Goal: Information Seeking & Learning: Find specific fact

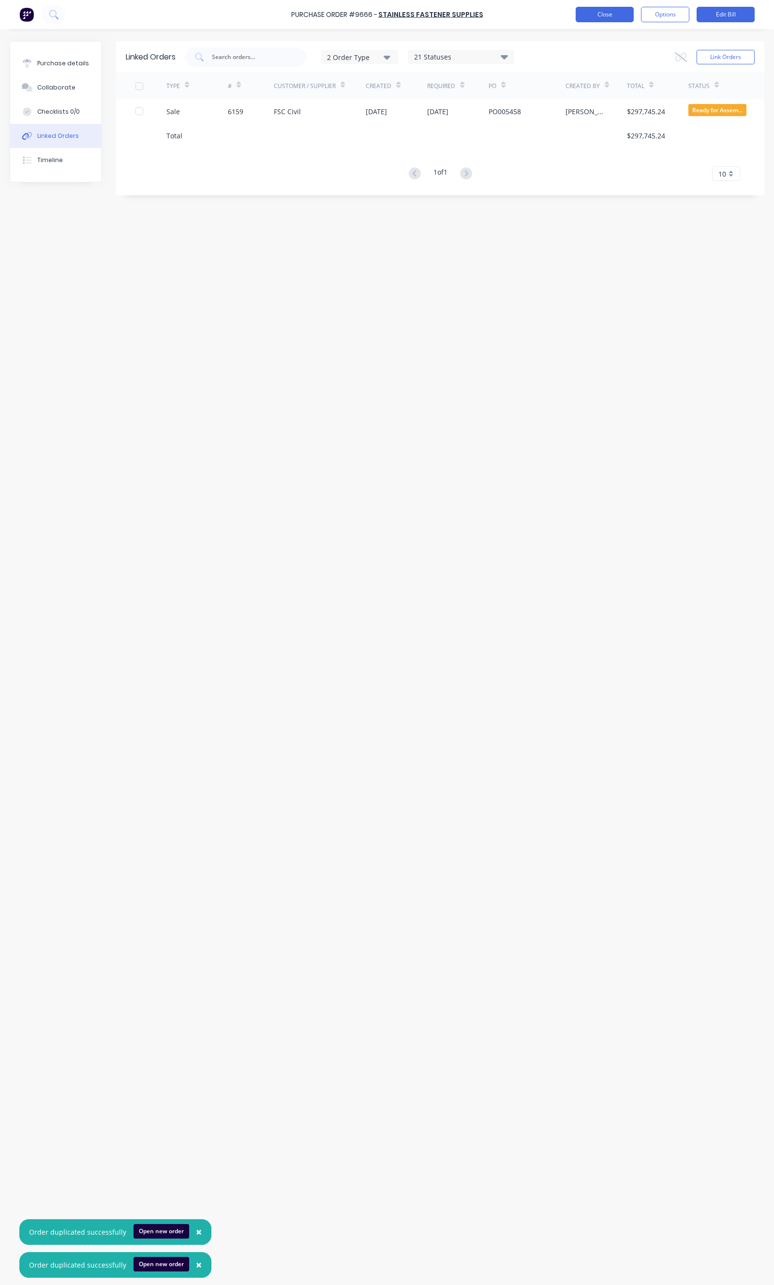
click at [582, 9] on button "Close" at bounding box center [605, 14] width 58 height 15
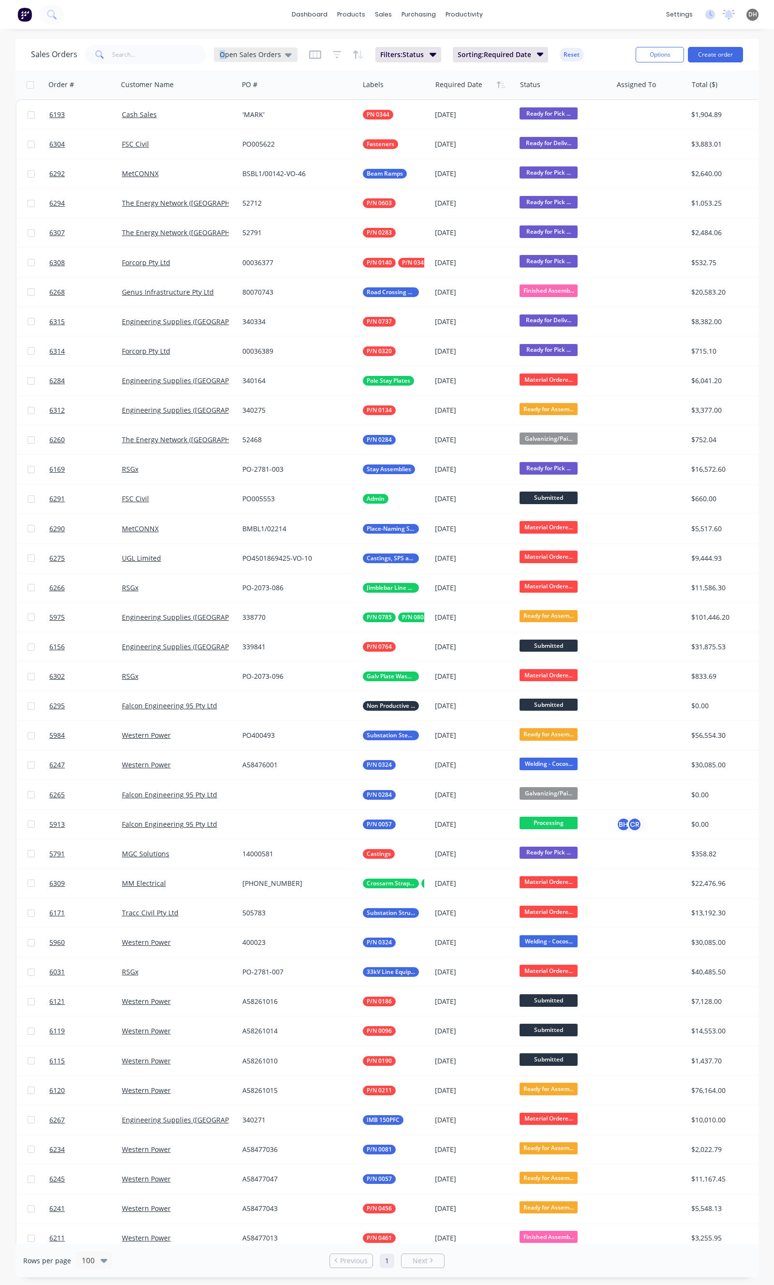
click at [223, 49] on div "Open Sales Orders" at bounding box center [256, 54] width 84 height 15
click at [236, 137] on button "None" at bounding box center [272, 136] width 110 height 11
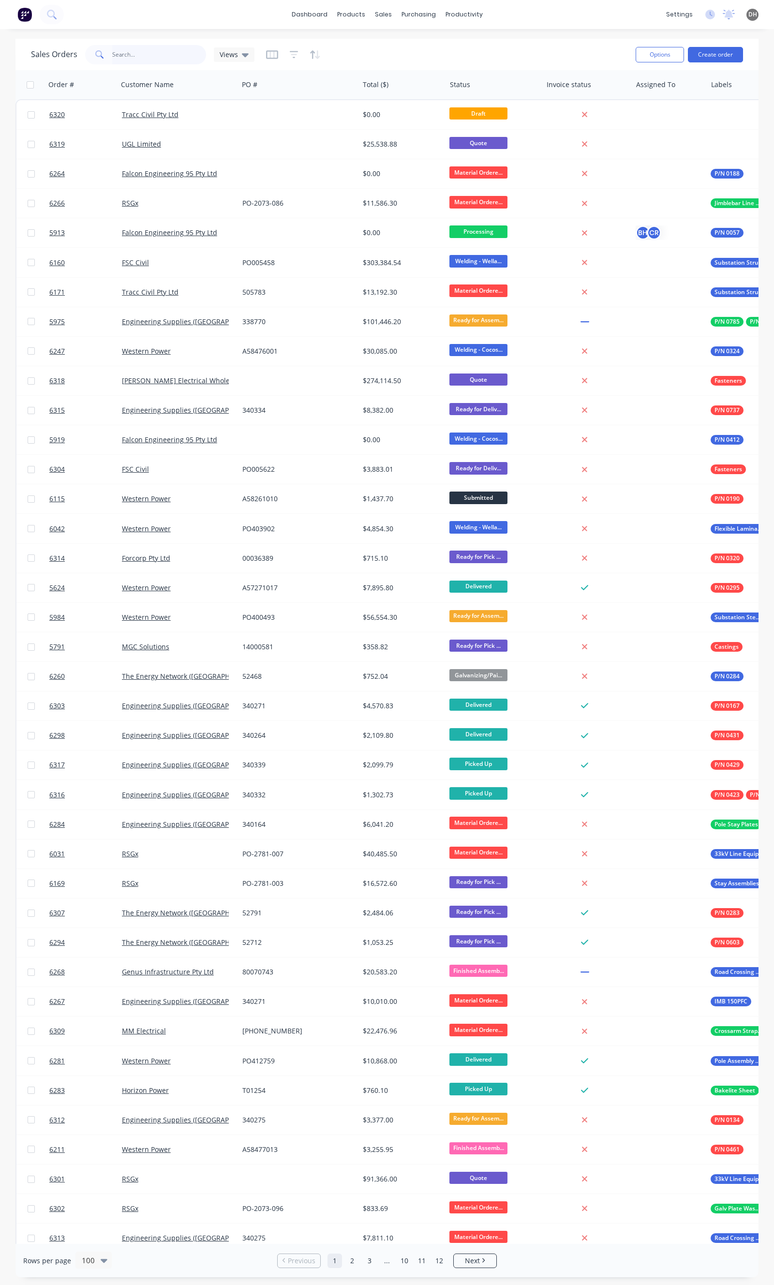
click at [136, 56] on input "text" at bounding box center [159, 54] width 94 height 19
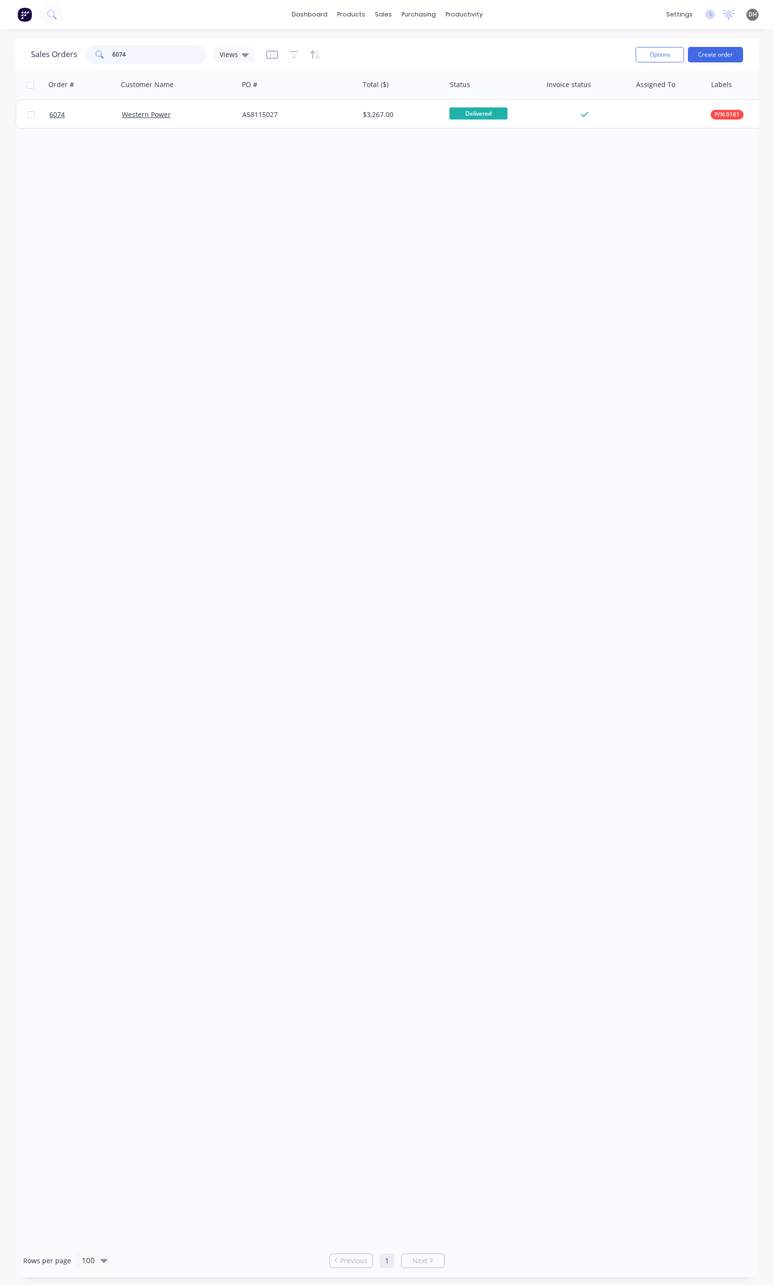
click at [173, 56] on input "6074" at bounding box center [159, 54] width 94 height 19
click at [129, 64] on input "6074" at bounding box center [159, 54] width 94 height 19
click at [129, 61] on input "6074" at bounding box center [159, 54] width 94 height 19
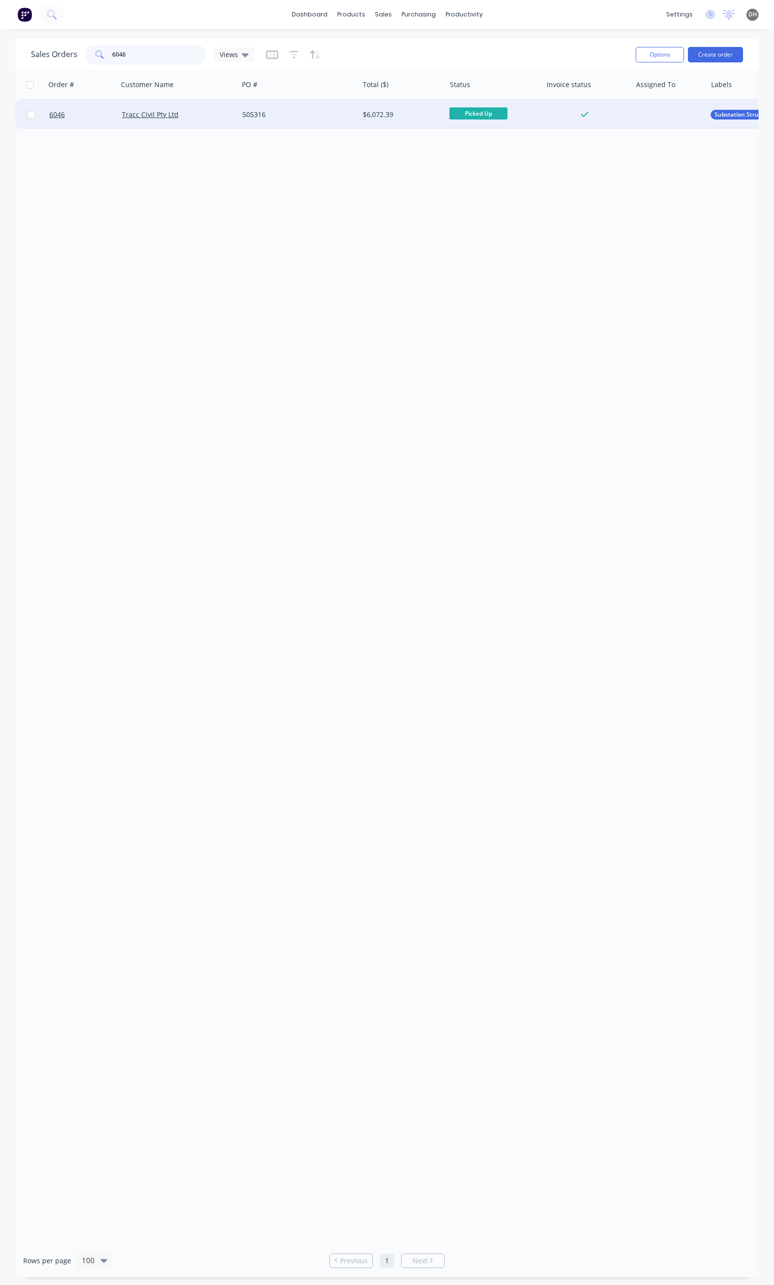
type input "6046"
click at [203, 121] on div "Tracc Civil Pty Ltd" at bounding box center [178, 114] width 120 height 29
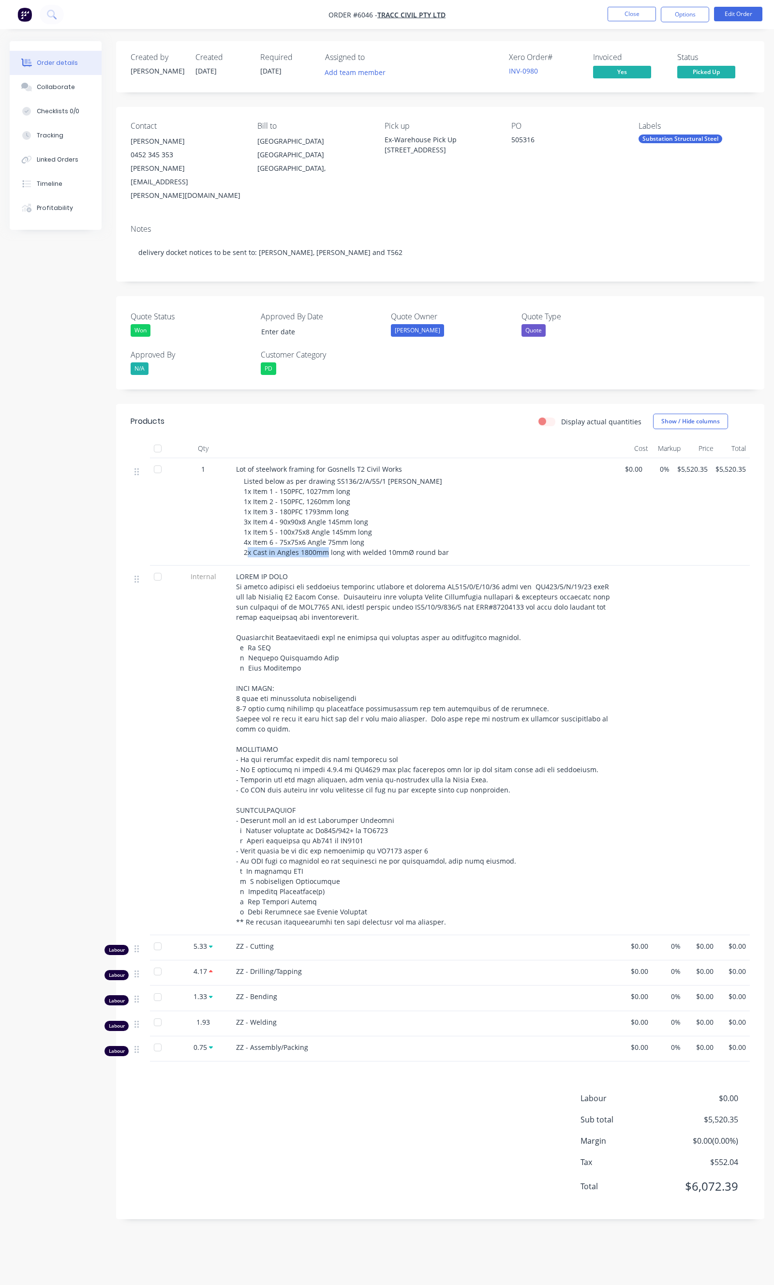
drag, startPoint x: 272, startPoint y: 524, endPoint x: 354, endPoint y: 524, distance: 81.3
click at [354, 524] on span "Listed below as per drawing SS136/2/A/55/1 revA 1x Item 1 - 150PFC, 1027mm long…" at bounding box center [346, 517] width 205 height 80
drag, startPoint x: 439, startPoint y: 523, endPoint x: 244, endPoint y: 465, distance: 202.8
click at [244, 477] on span "Listed below as per drawing SS136/2/A/55/1 revA 1x Item 1 - 150PFC, 1027mm long…" at bounding box center [346, 517] width 205 height 80
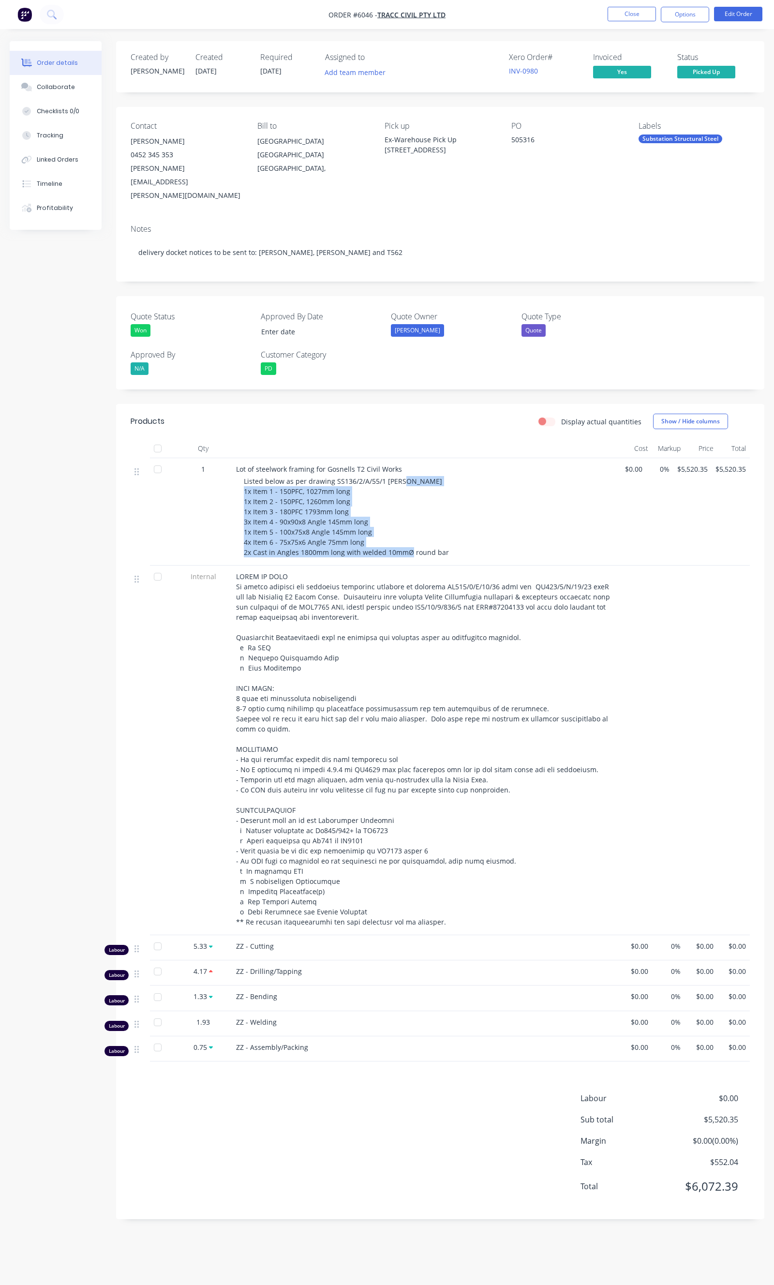
click at [381, 517] on div "Listed below as per drawing SS136/2/A/55/1 revA 1x Item 1 - 150PFC, 1027mm long…" at bounding box center [430, 516] width 372 height 81
click at [447, 525] on div "Listed below as per drawing SS136/2/A/55/1 revA 1x Item 1 - 150PFC, 1027mm long…" at bounding box center [430, 516] width 372 height 81
drag, startPoint x: 413, startPoint y: 516, endPoint x: 234, endPoint y: 439, distance: 194.8
click at [234, 458] on div "Lot of steelwork framing for Gosnells T2 Civil Works Listed below as per drawin…" at bounding box center [425, 511] width 387 height 107
copy div "Lot of steelwork framing for Gosnells T2 Civil Works Listed below as per drawin…"
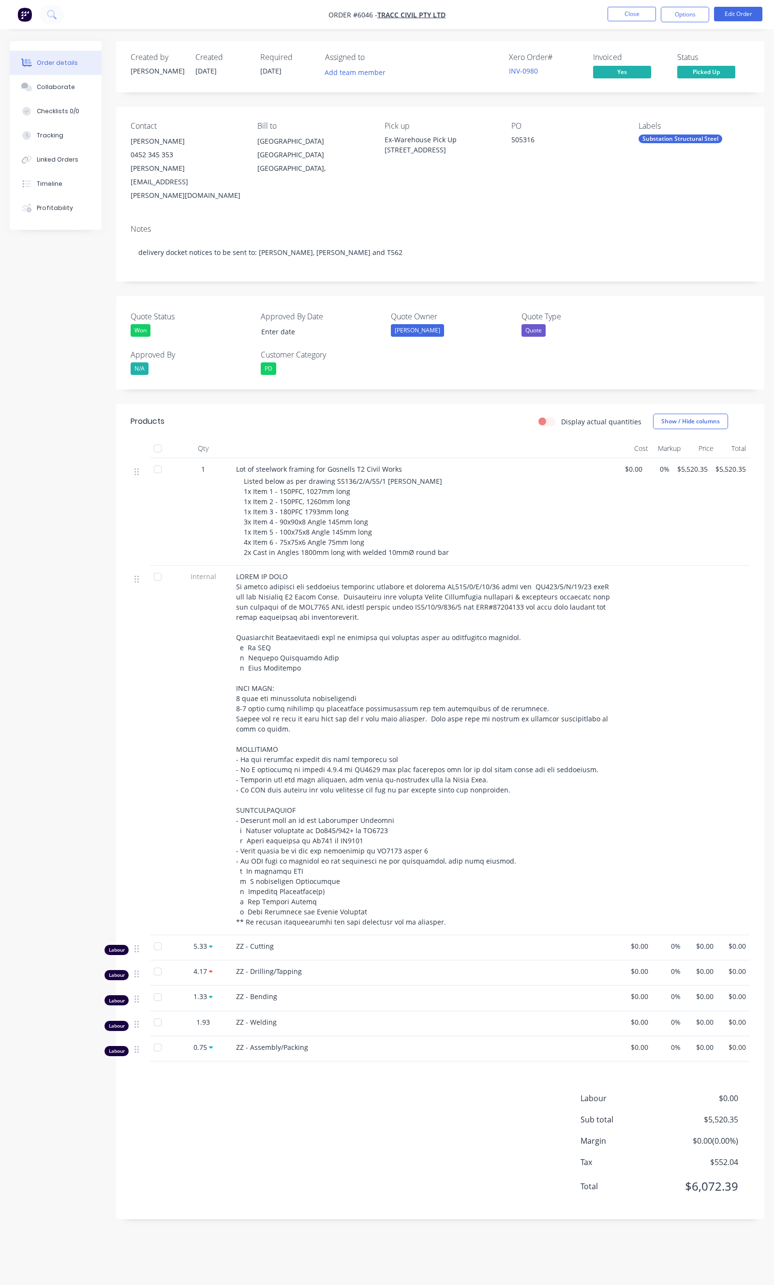
click at [603, 16] on ul "Close Options Edit Order" at bounding box center [685, 14] width 178 height 15
click at [613, 17] on button "Close" at bounding box center [632, 14] width 48 height 15
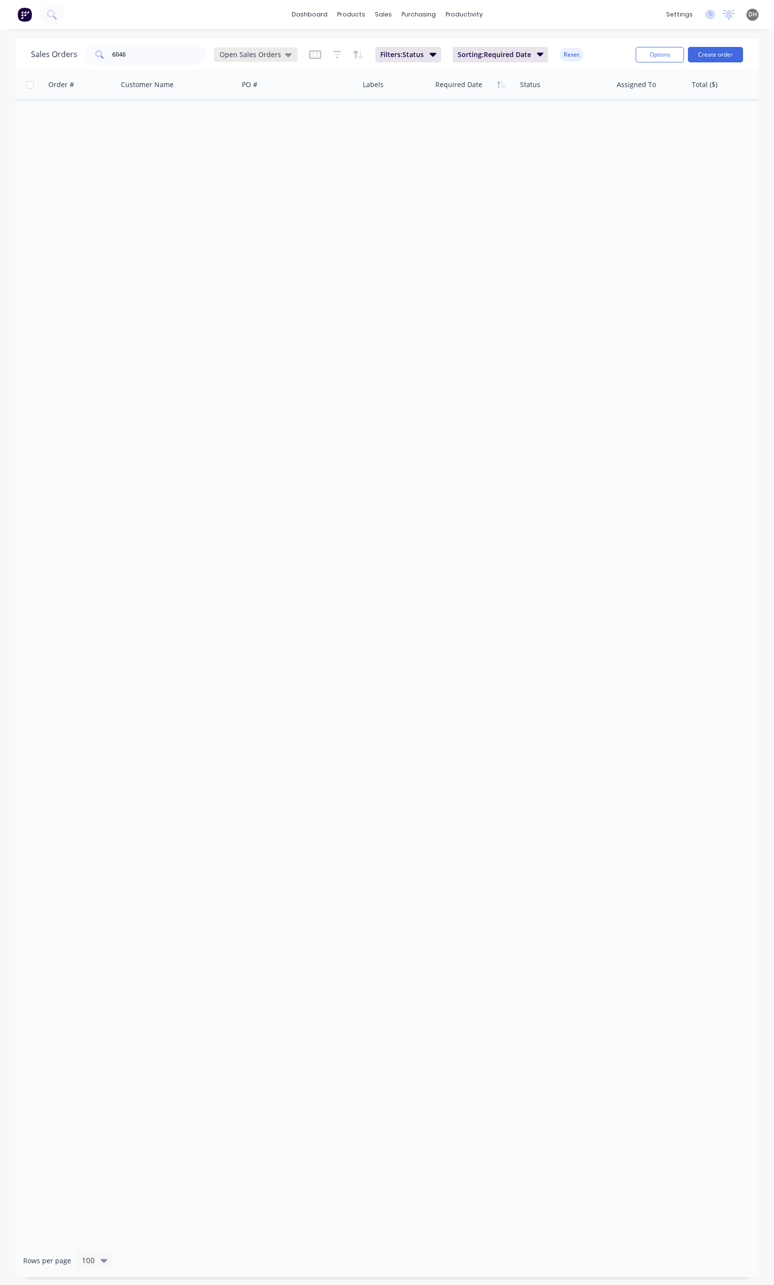
click at [226, 51] on span "Open Sales Orders" at bounding box center [250, 54] width 61 height 10
click at [243, 136] on button "None" at bounding box center [272, 136] width 110 height 11
click at [163, 60] on input "6046" at bounding box center [159, 54] width 94 height 19
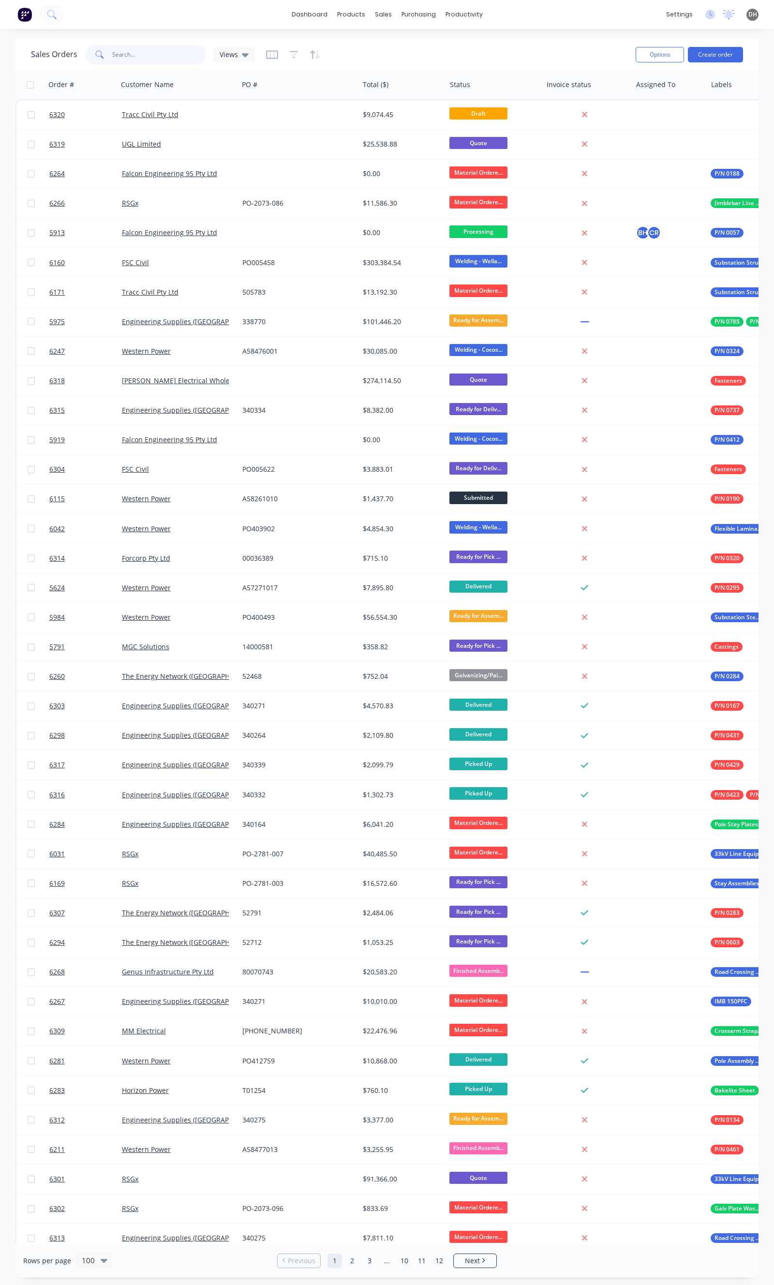
click at [163, 60] on input "6046" at bounding box center [159, 54] width 94 height 19
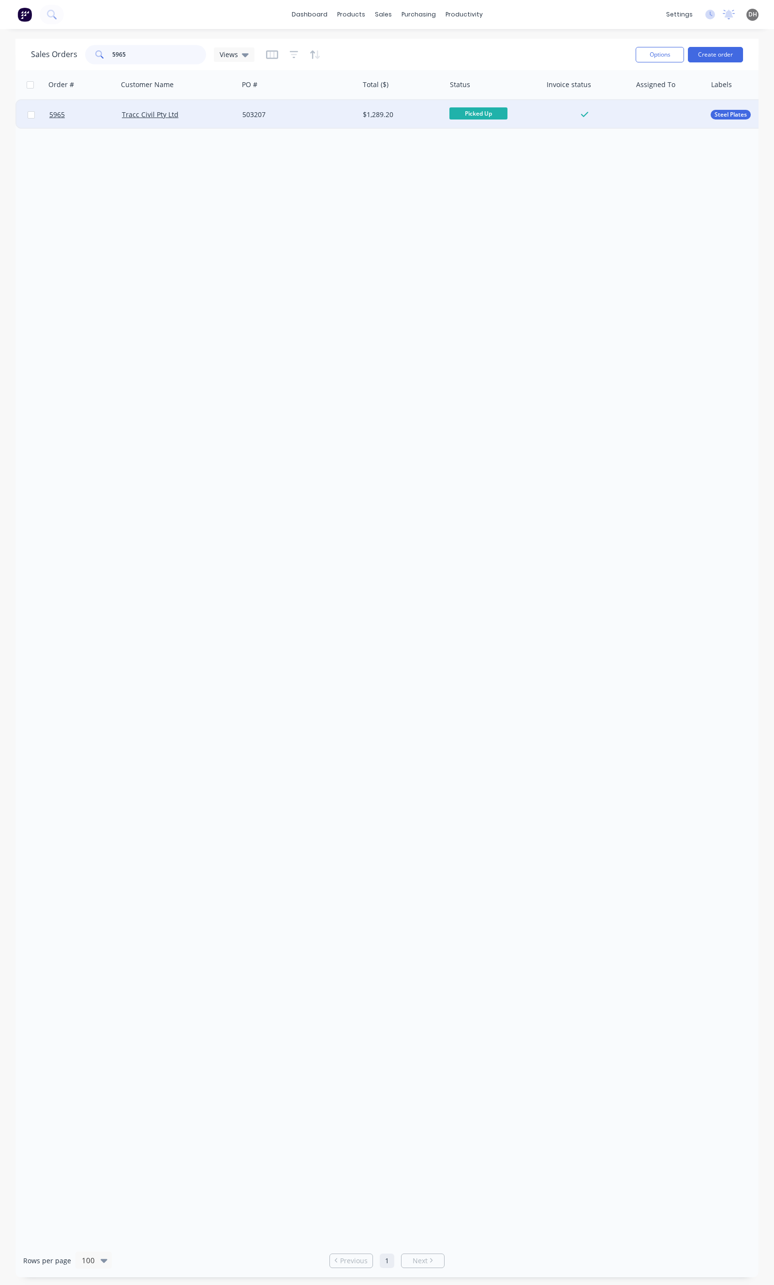
type input "5965"
click at [209, 121] on div "Tracc Civil Pty Ltd" at bounding box center [178, 114] width 120 height 29
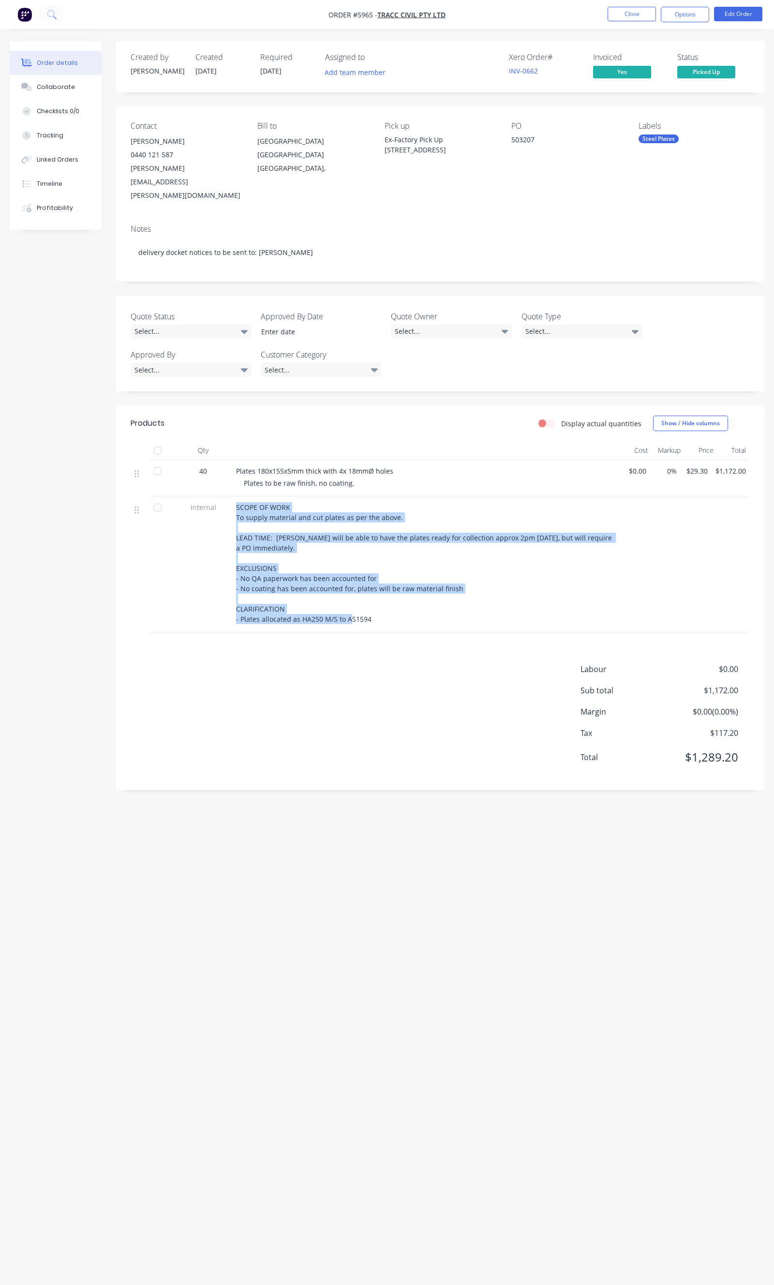
drag, startPoint x: 368, startPoint y: 591, endPoint x: 226, endPoint y: 557, distance: 145.6
click at [226, 557] on div "Internal SCOPE OF WORK To supply material and cut plates as per the above. LEAD…" at bounding box center [440, 564] width 619 height 136
click at [226, 557] on div "Internal" at bounding box center [203, 564] width 58 height 136
drag, startPoint x: 238, startPoint y: 539, endPoint x: 374, endPoint y: 595, distance: 146.4
click at [374, 595] on div "SCOPE OF WORK To supply material and cut plates as per the above. LEAD TIME: Fa…" at bounding box center [425, 563] width 379 height 122
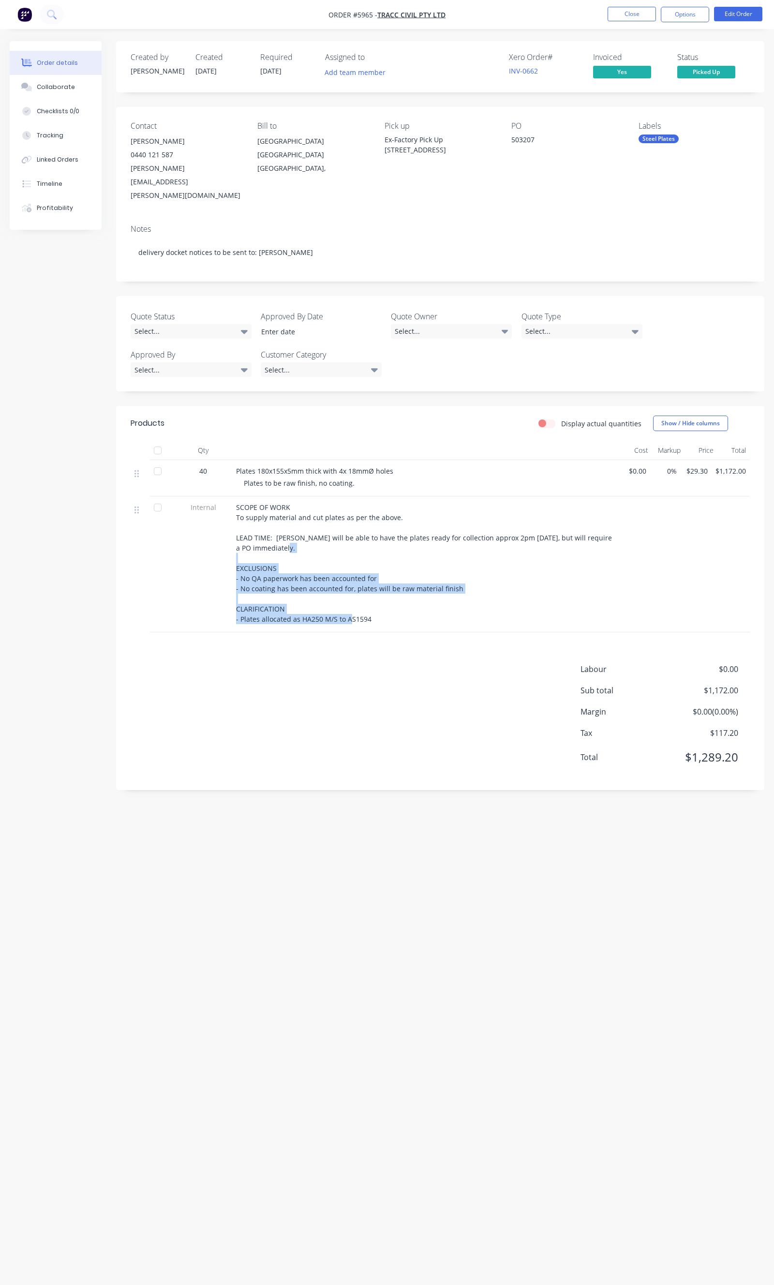
click at [374, 595] on div "SCOPE OF WORK To supply material and cut plates as per the above. LEAD TIME: Fa…" at bounding box center [425, 563] width 379 height 122
drag, startPoint x: 380, startPoint y: 594, endPoint x: 234, endPoint y: 545, distance: 154.1
click at [234, 545] on div "SCOPE OF WORK To supply material and cut plates as per the above. LEAD TIME: Fa…" at bounding box center [425, 564] width 387 height 136
copy span "EXCLUSIONS - No QA paperwork has been accounted for - No coating has been accou…"
click at [414, 562] on span "SCOPE OF WORK To supply material and cut plates as per the above. LEAD TIME: Fa…" at bounding box center [425, 563] width 378 height 121
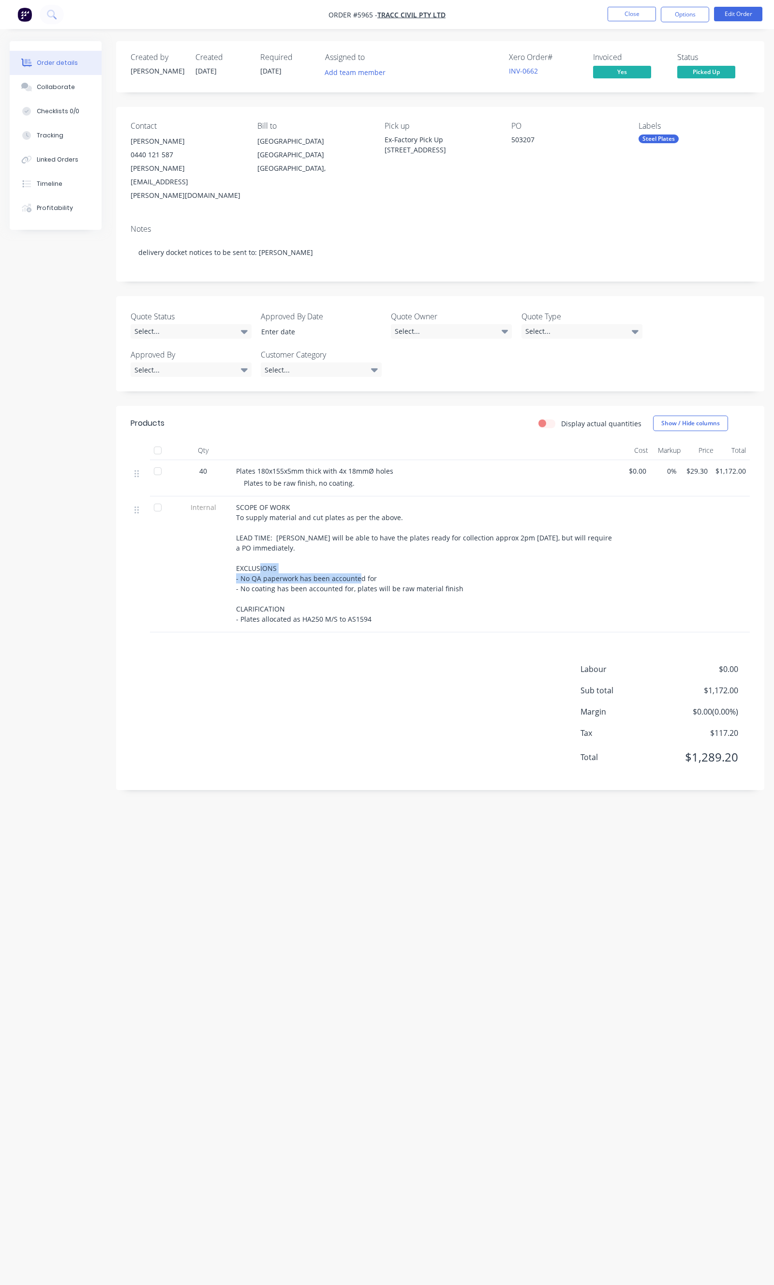
drag, startPoint x: 379, startPoint y: 549, endPoint x: 235, endPoint y: 550, distance: 144.2
click at [235, 550] on div "SCOPE OF WORK To supply material and cut plates as per the above. LEAD TIME: Fa…" at bounding box center [425, 564] width 387 height 136
copy span "- No QA paperwork has been accounted for"
